Goal: Communication & Community: Share content

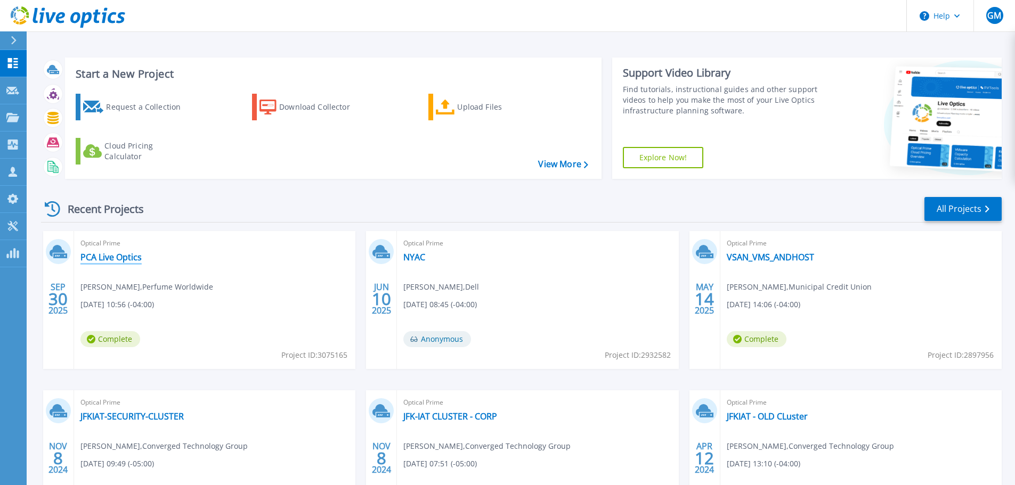
click at [118, 255] on link "PCA Live Optics" at bounding box center [110, 257] width 61 height 11
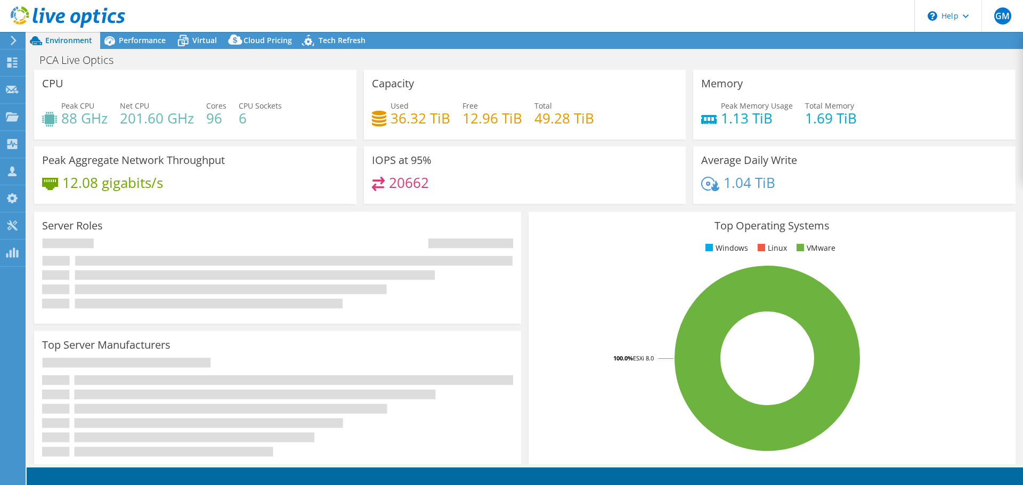
select select "USD"
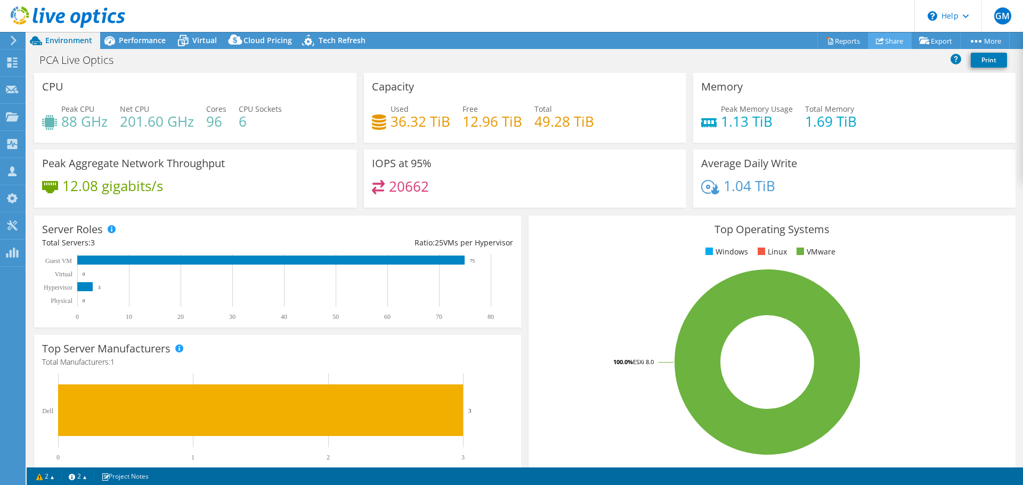
click at [894, 39] on link "Share" at bounding box center [890, 40] width 44 height 17
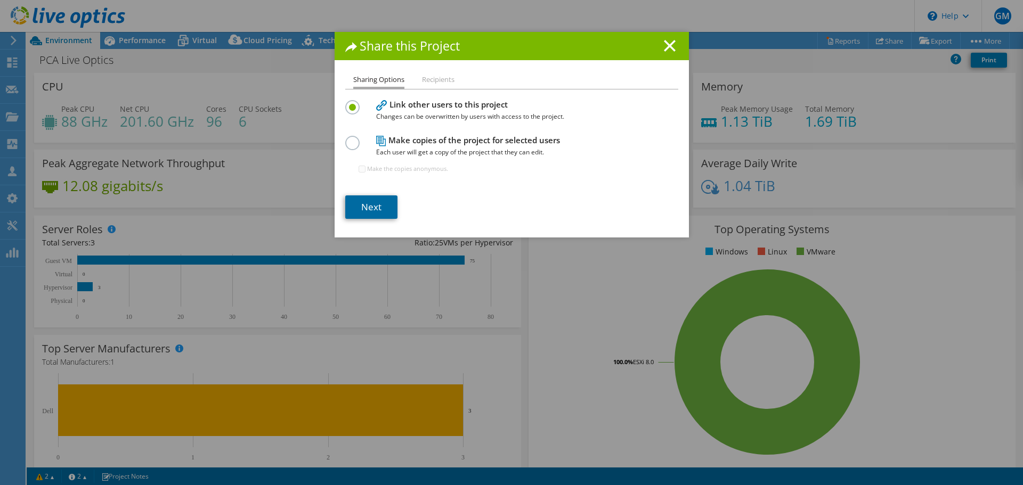
click at [358, 201] on link "Next" at bounding box center [371, 206] width 52 height 23
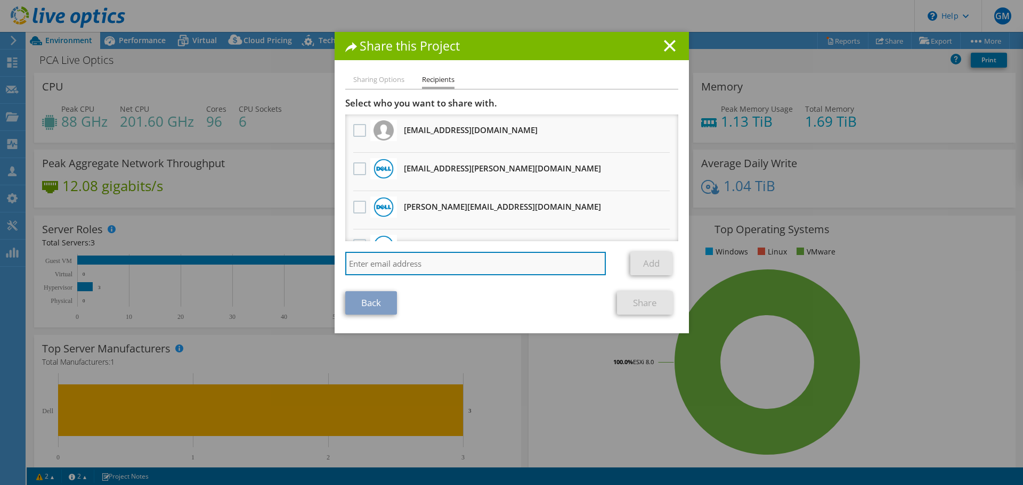
click at [368, 266] on input "search" at bounding box center [475, 263] width 261 height 23
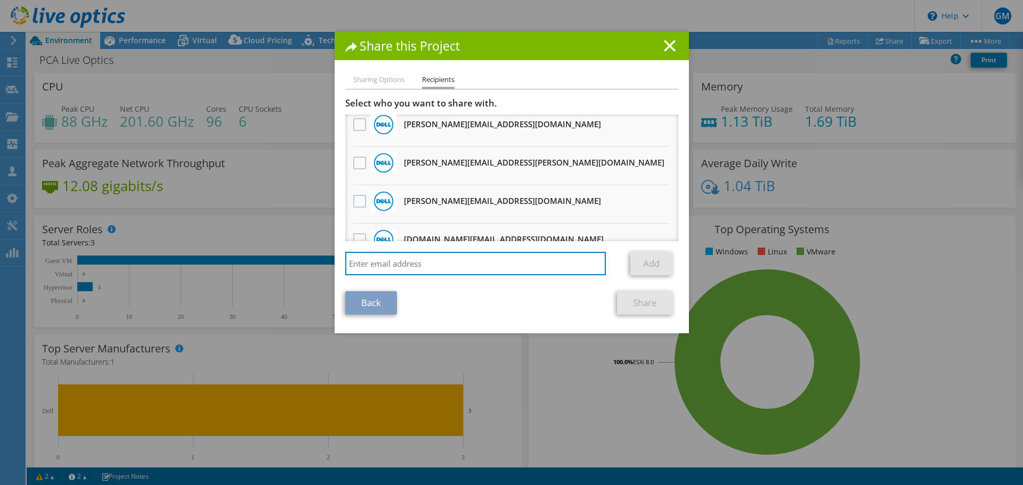
scroll to position [533, 0]
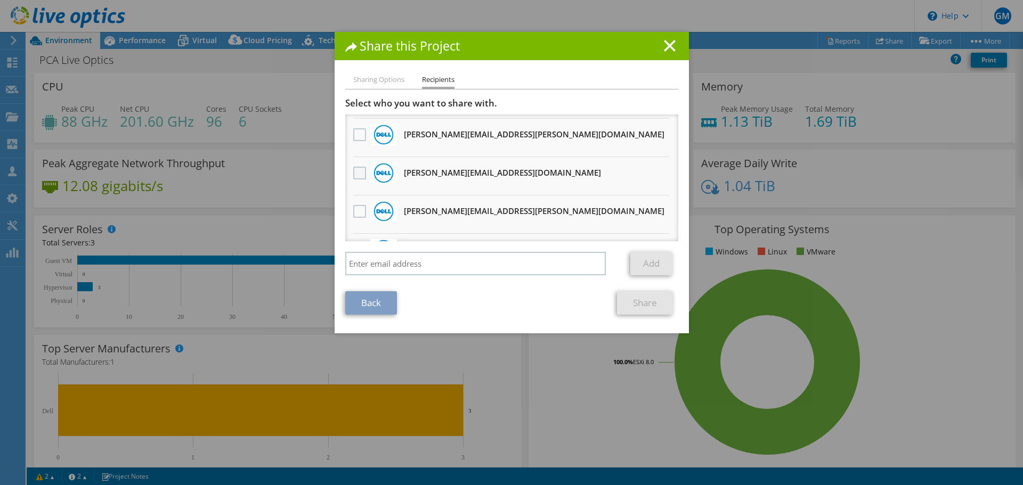
click at [358, 174] on label at bounding box center [360, 173] width 15 height 13
click at [0, 0] on input "checkbox" at bounding box center [0, 0] width 0 height 0
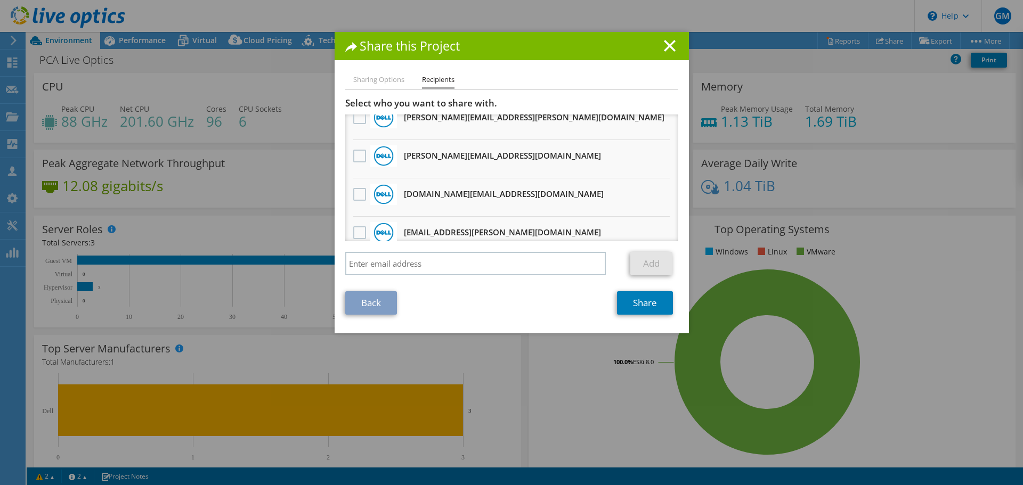
scroll to position [639, 0]
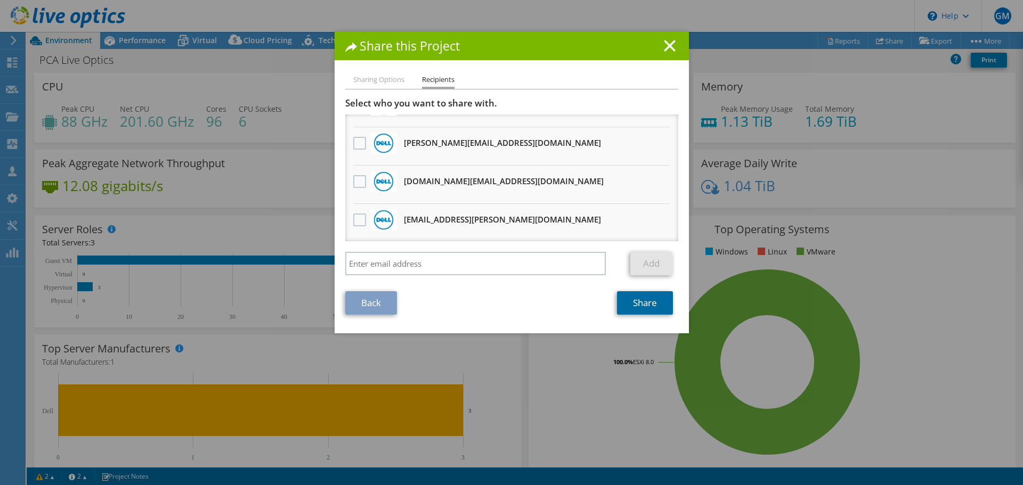
click at [646, 304] on link "Share" at bounding box center [645, 302] width 56 height 23
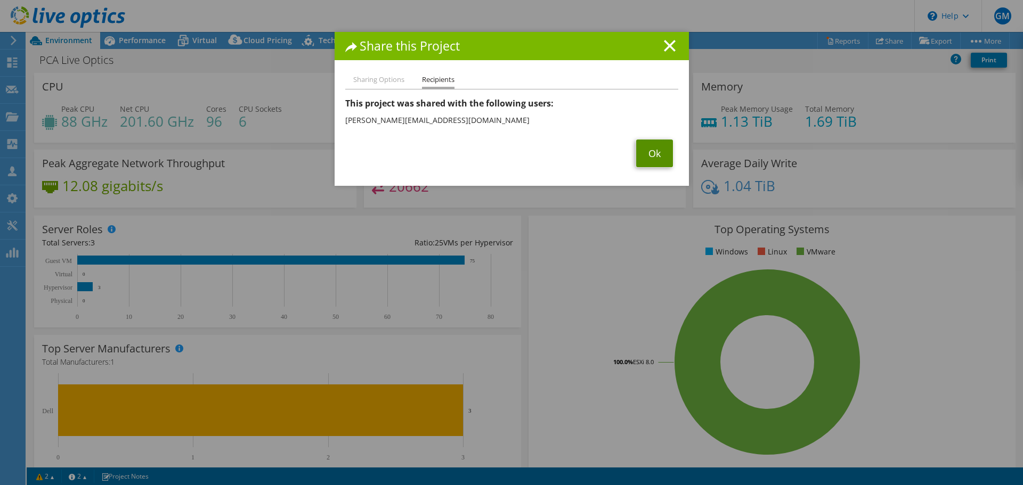
click at [660, 147] on link "Ok" at bounding box center [654, 154] width 37 height 28
